Goal: Information Seeking & Learning: Learn about a topic

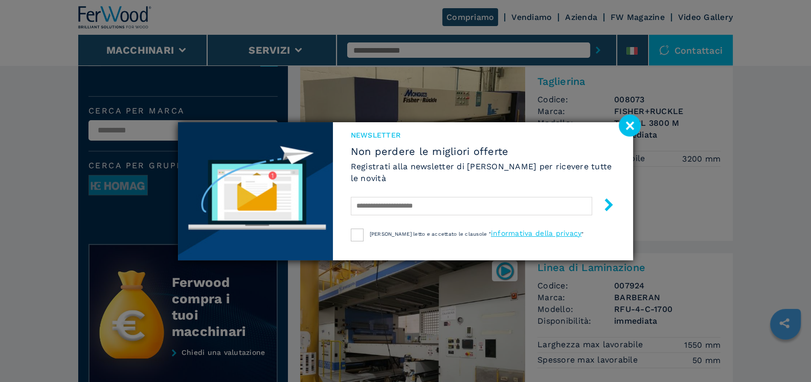
scroll to position [255, 0]
click at [634, 125] on image at bounding box center [630, 126] width 22 height 22
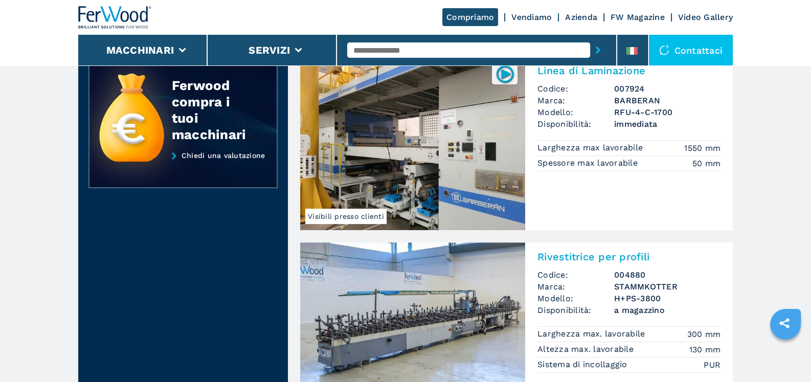
scroll to position [614, 0]
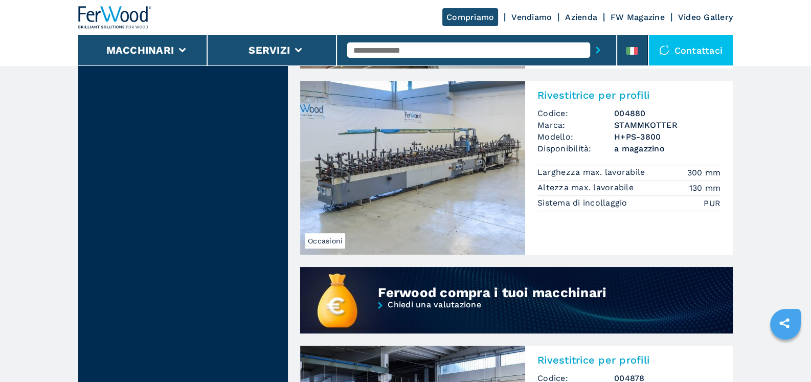
click at [519, 158] on img at bounding box center [412, 168] width 225 height 174
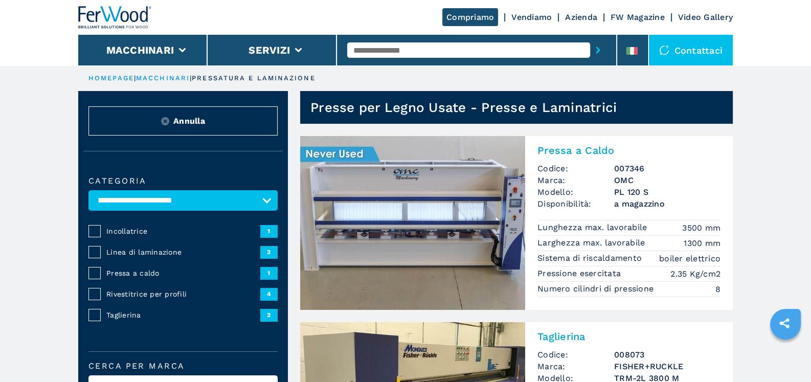
click at [432, 196] on img at bounding box center [412, 223] width 225 height 174
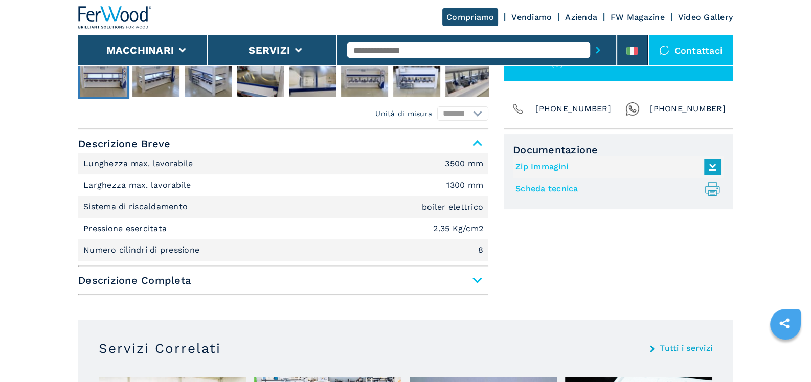
scroll to position [409, 0]
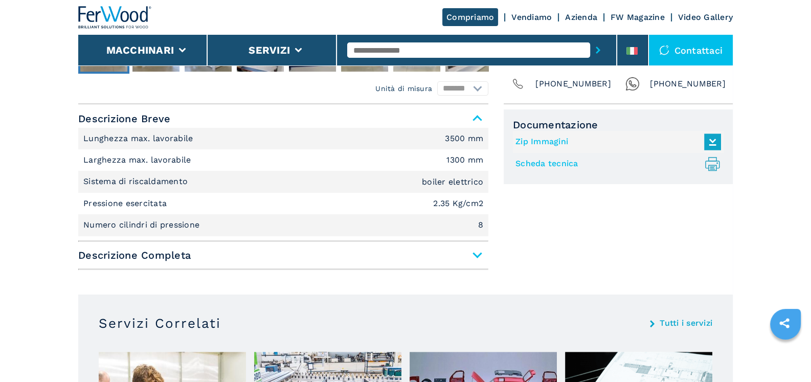
click at [478, 256] on span "Descrizione Completa" at bounding box center [283, 255] width 410 height 18
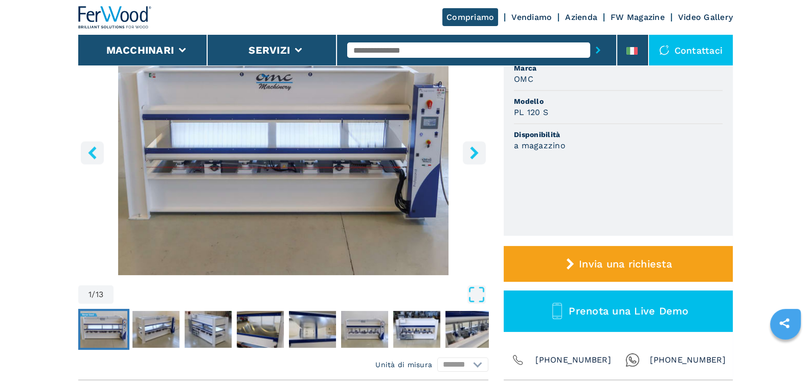
scroll to position [51, 0]
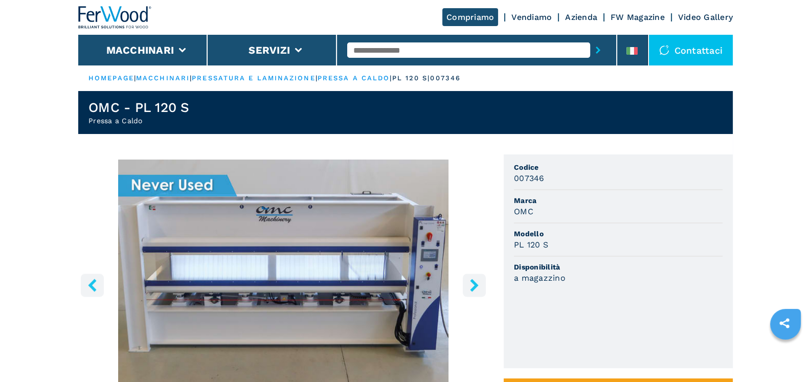
select select "**********"
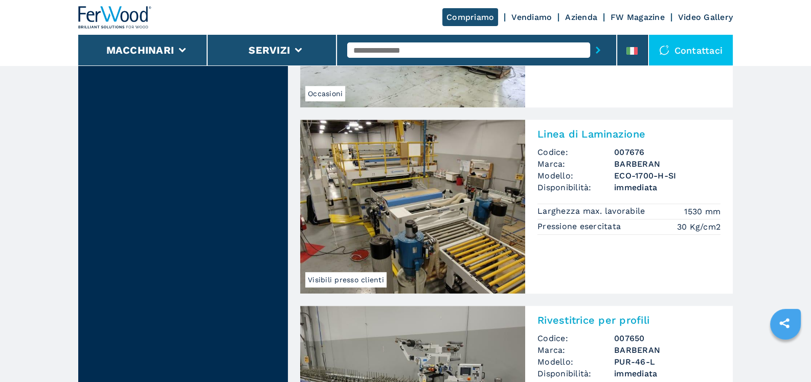
scroll to position [818, 0]
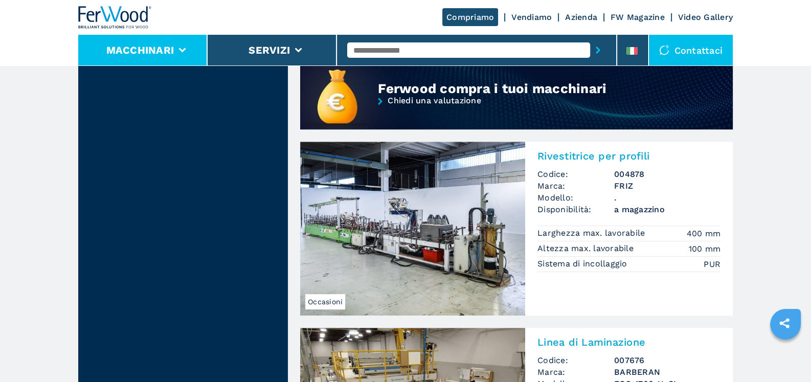
click at [184, 48] on icon at bounding box center [182, 50] width 7 height 5
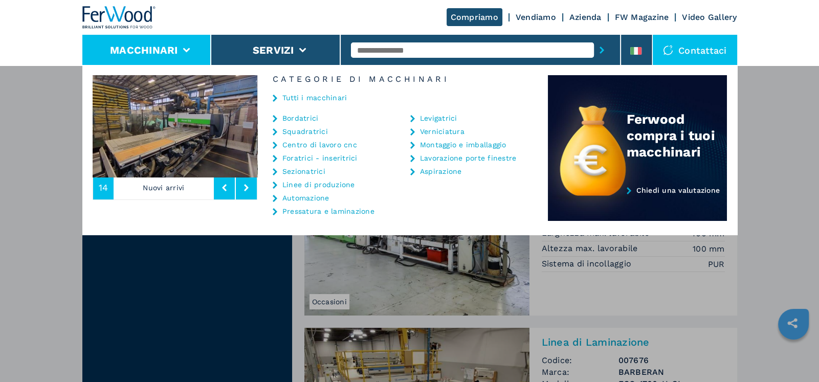
click at [279, 266] on div "Macchinari Bordatrici Squadratrici Centro di lavoro cnc Foratrici - inseritrici…" at bounding box center [409, 256] width 819 height 382
